Goal: Task Accomplishment & Management: Use online tool/utility

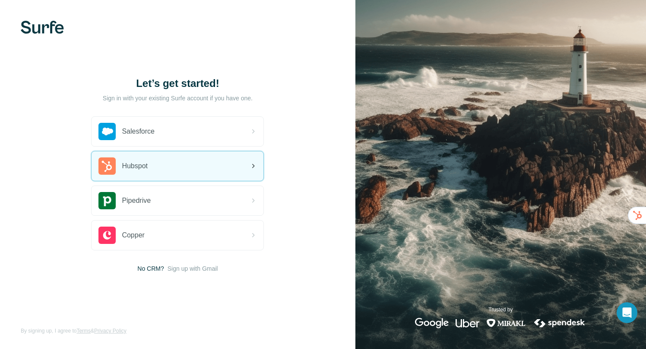
click at [191, 167] on div "Hubspot" at bounding box center [178, 165] width 172 height 29
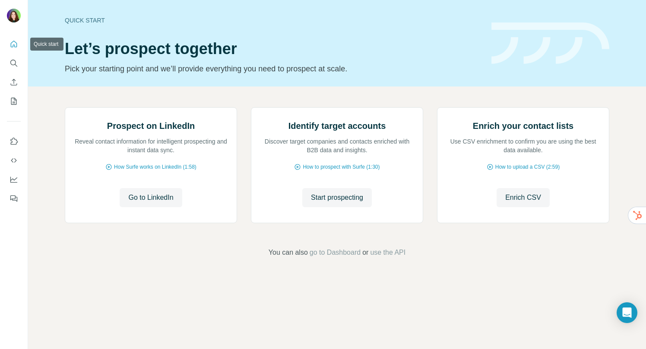
click at [17, 46] on icon "Quick start" at bounding box center [14, 44] width 9 height 9
click at [13, 104] on icon "My lists" at bounding box center [14, 101] width 6 height 7
